Goal: Task Accomplishment & Management: Manage account settings

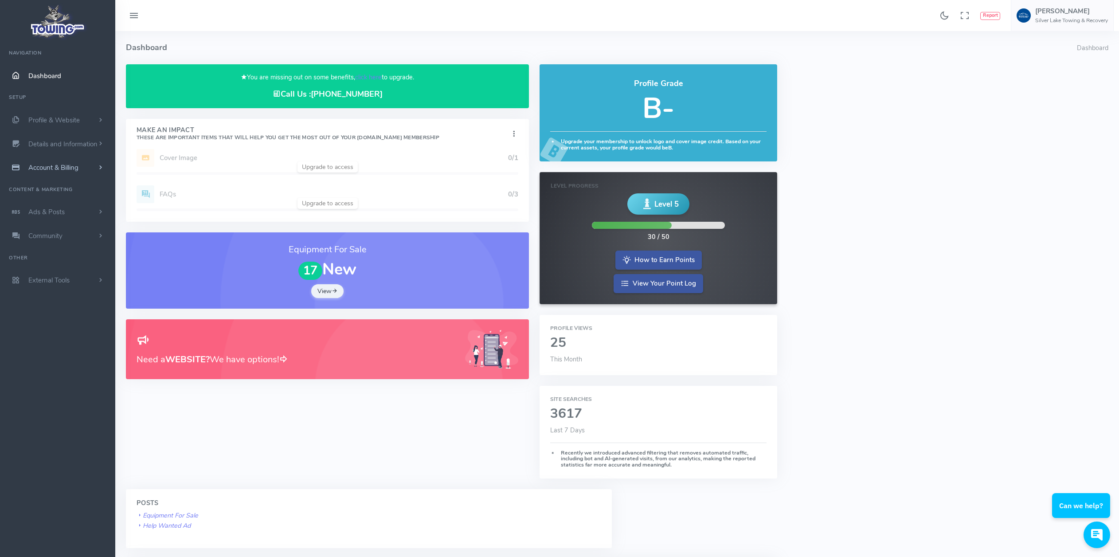
click at [44, 171] on span "Account & Billing" at bounding box center [53, 167] width 50 height 9
click at [72, 224] on link "Private Contact Info" at bounding box center [68, 221] width 93 height 18
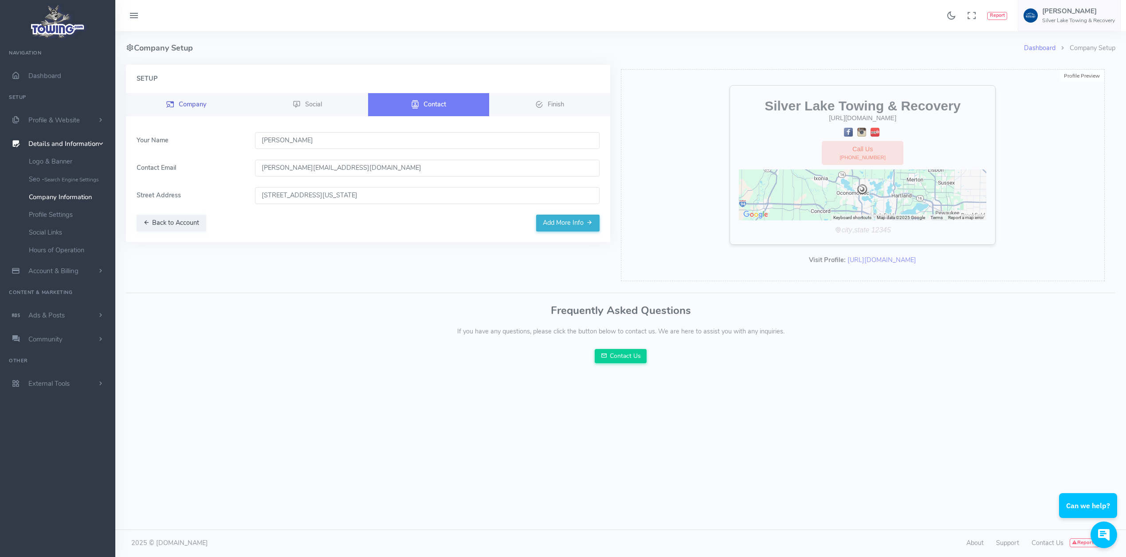
click at [189, 105] on span "Company" at bounding box center [192, 103] width 27 height 9
click at [61, 119] on span "Profile & Website" at bounding box center [53, 120] width 51 height 9
click at [59, 219] on link "Team Members" at bounding box center [68, 220] width 93 height 18
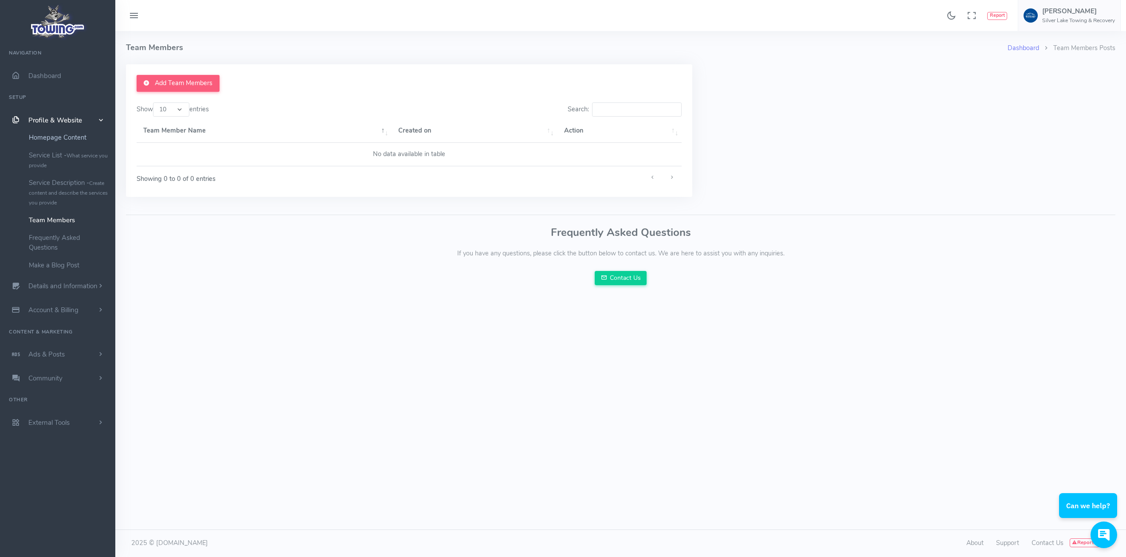
click at [63, 137] on link "Homepage Content" at bounding box center [68, 138] width 93 height 18
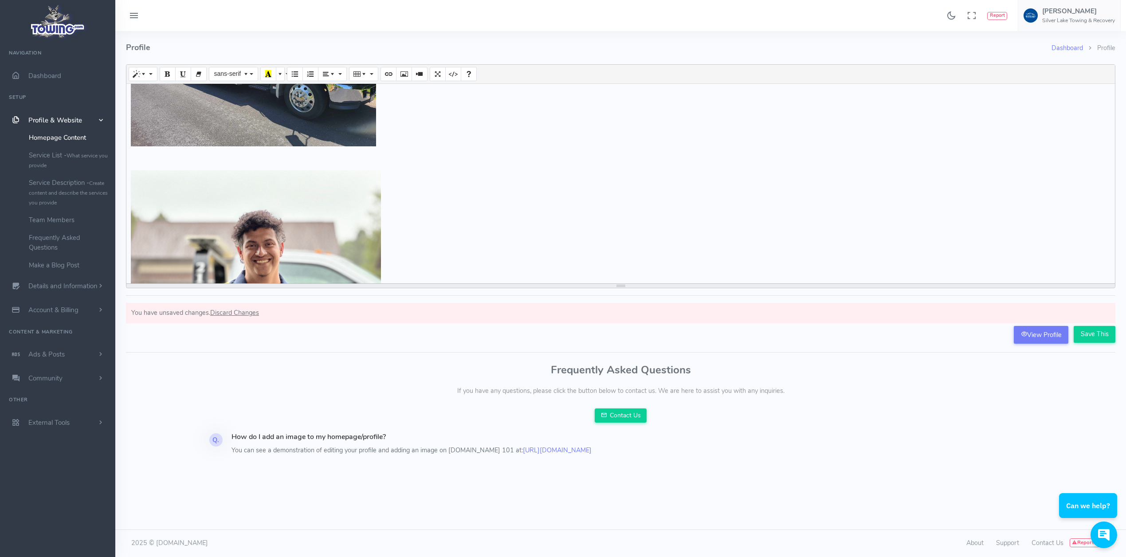
scroll to position [1861, 0]
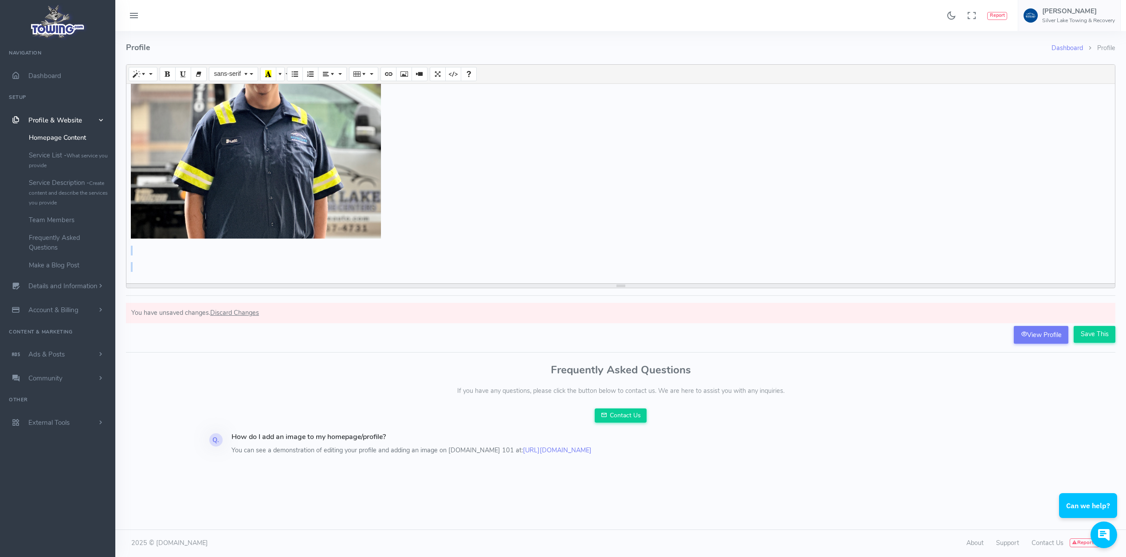
drag, startPoint x: 171, startPoint y: 270, endPoint x: 139, endPoint y: 244, distance: 40.7
click at [139, 244] on div at bounding box center [620, 184] width 988 height 200
click at [152, 261] on div at bounding box center [620, 184] width 988 height 200
drag, startPoint x: 153, startPoint y: 268, endPoint x: 125, endPoint y: 252, distance: 31.2
click at [125, 252] on div "Dashboard Profile Profile Normal Quote Code Header 1 Header 2 Header 3 Header 4…" at bounding box center [621, 188] width 1000 height 314
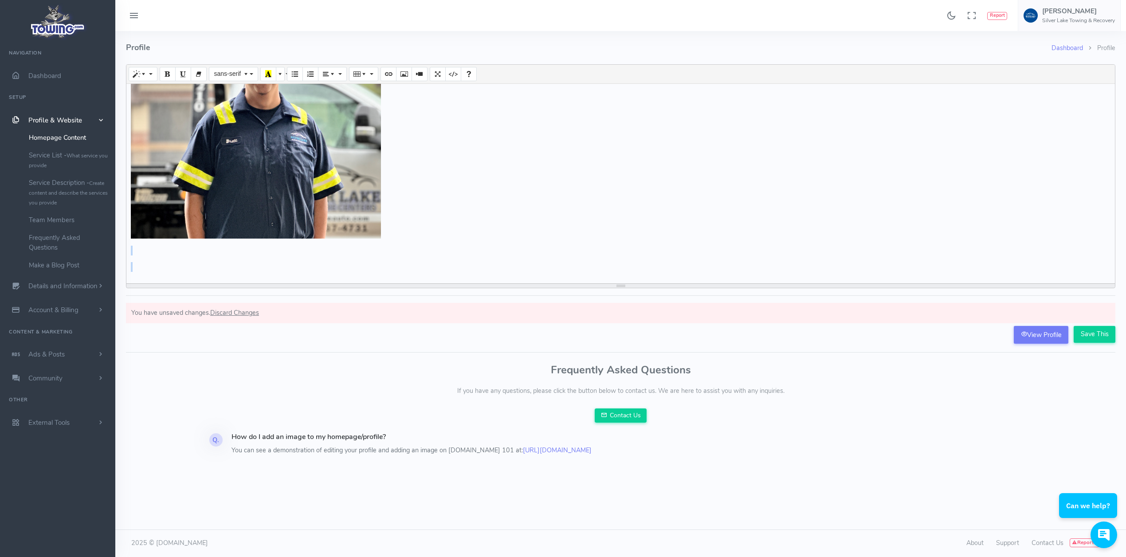
click at [190, 266] on p at bounding box center [621, 267] width 980 height 10
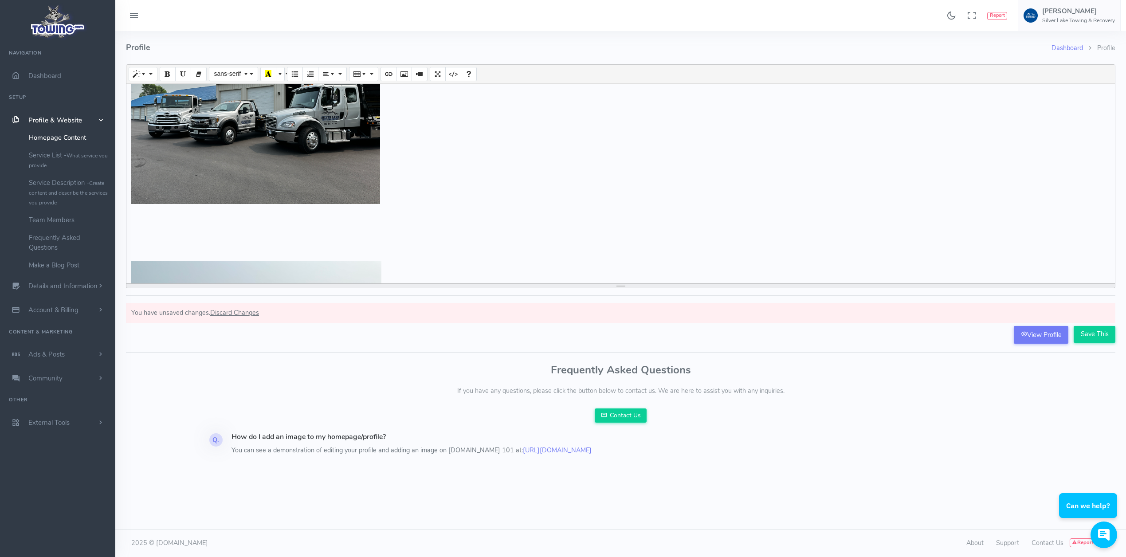
scroll to position [974, 0]
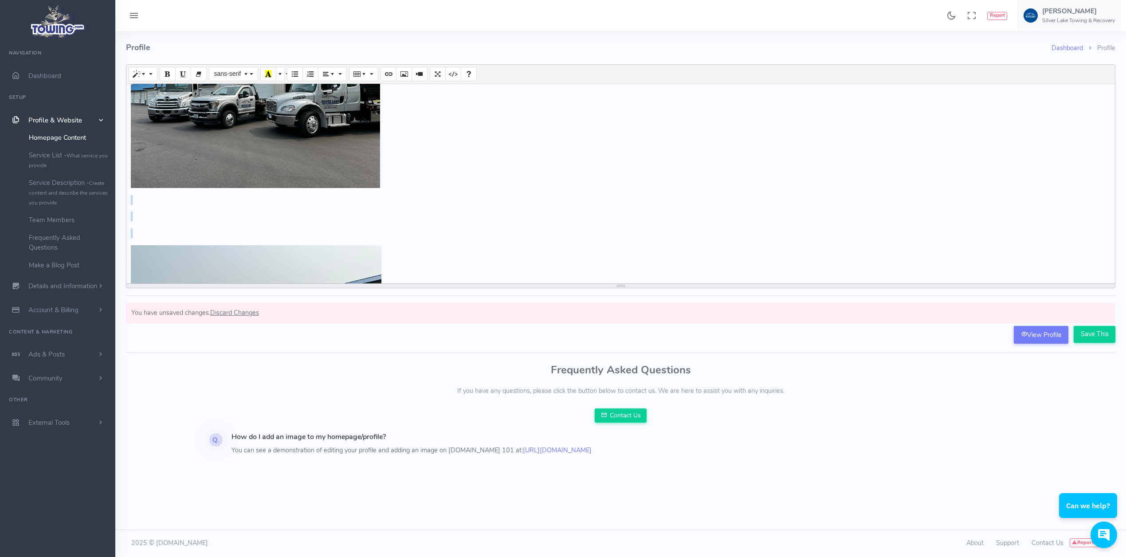
drag, startPoint x: 145, startPoint y: 229, endPoint x: 137, endPoint y: 199, distance: 30.7
click at [137, 199] on div at bounding box center [620, 184] width 988 height 200
click at [157, 205] on div at bounding box center [620, 184] width 988 height 200
click at [153, 216] on p at bounding box center [621, 217] width 980 height 10
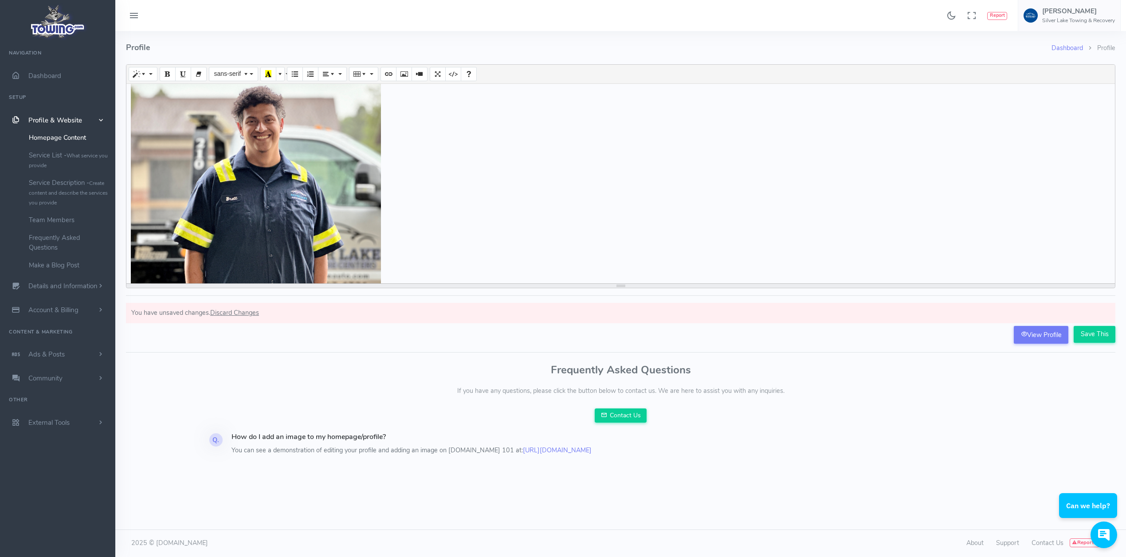
scroll to position [1828, 0]
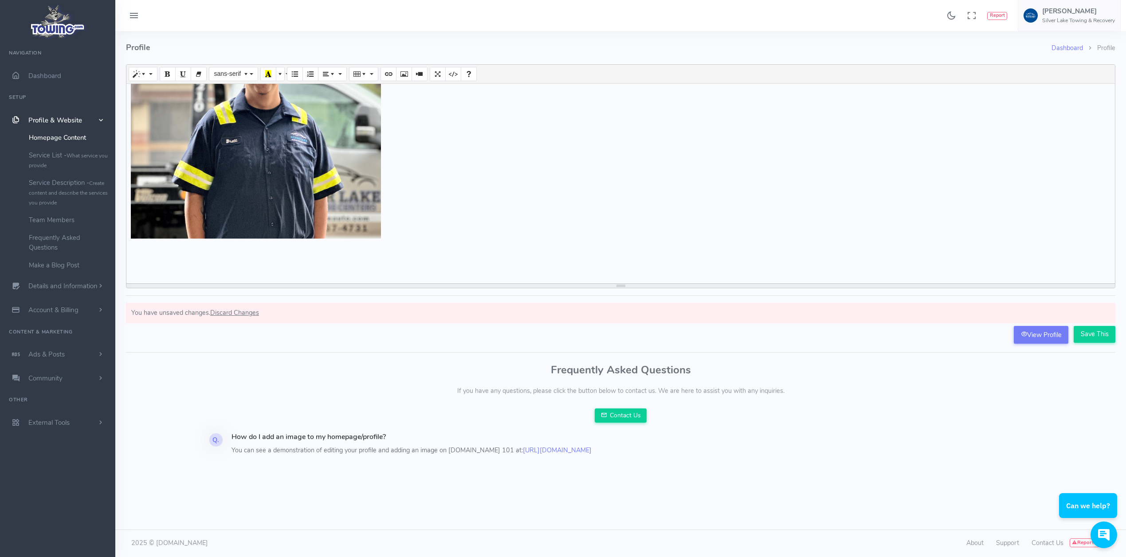
click at [175, 266] on p at bounding box center [621, 267] width 980 height 10
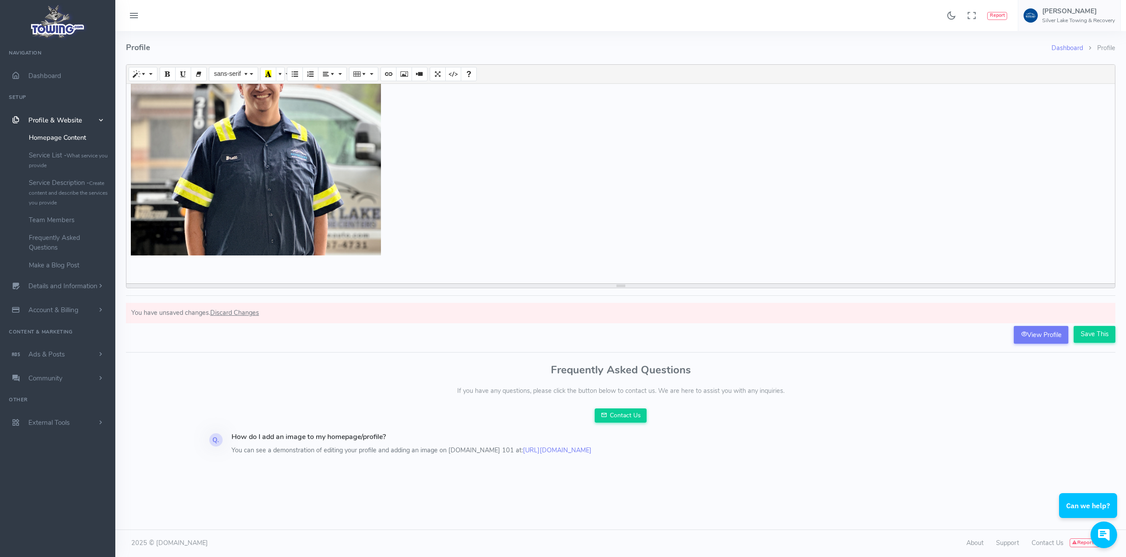
scroll to position [1783, 0]
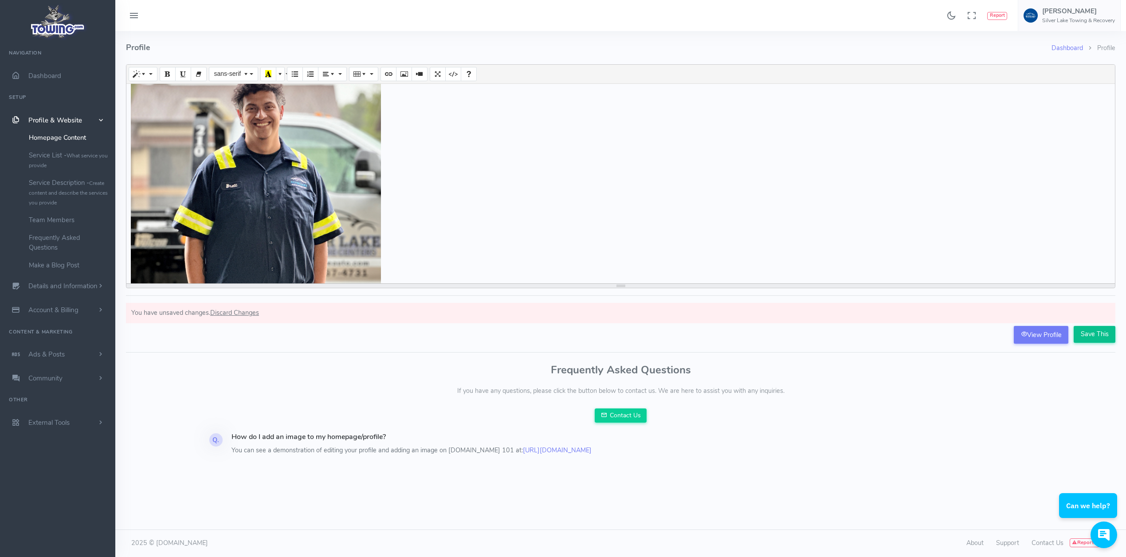
click at [1101, 331] on input "Save This" at bounding box center [1095, 334] width 42 height 17
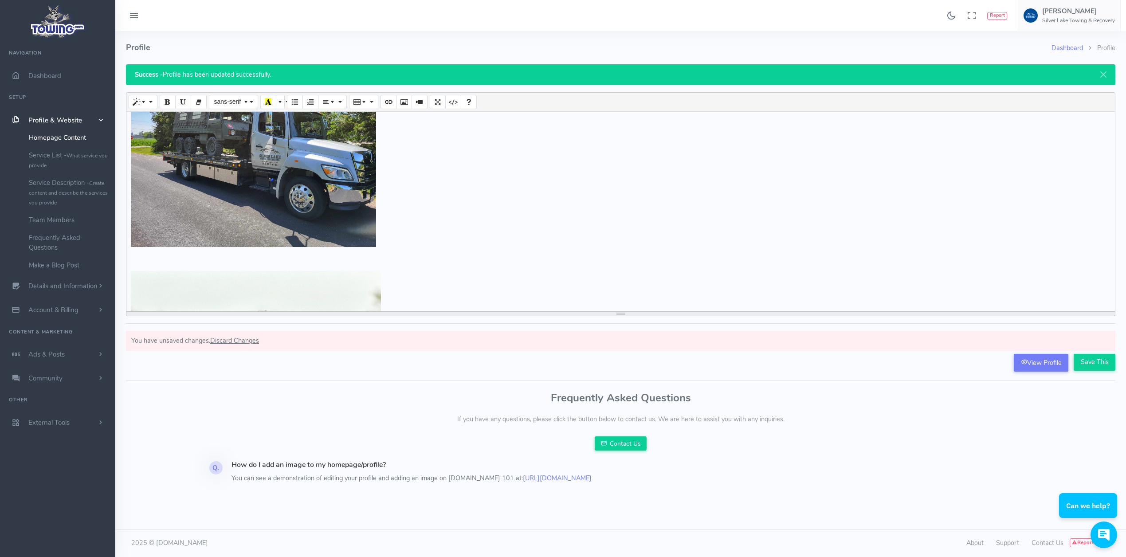
scroll to position [1573, 0]
click at [157, 255] on p at bounding box center [621, 260] width 980 height 10
click at [35, 84] on link "Dashboard" at bounding box center [57, 76] width 115 height 24
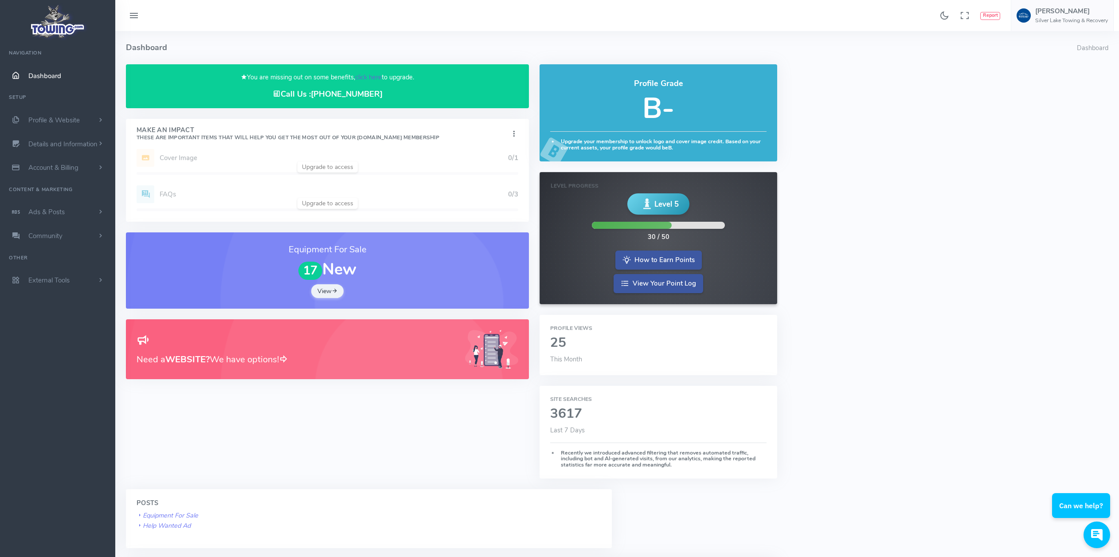
click at [368, 75] on link "click here" at bounding box center [368, 77] width 27 height 9
